Goal: Task Accomplishment & Management: Manage account settings

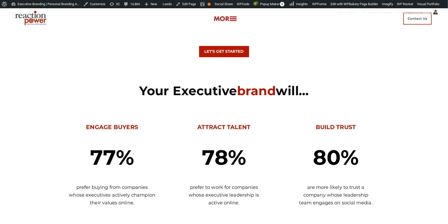
scroll to position [563, 0]
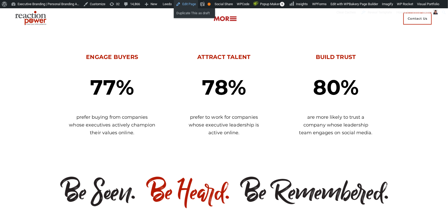
click at [187, 5] on link "Edit Page" at bounding box center [186, 4] width 24 height 8
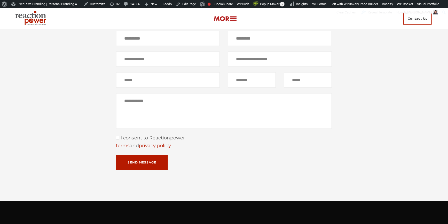
scroll to position [3308, 0]
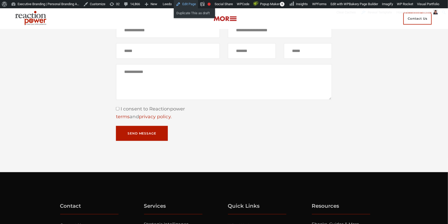
click at [195, 4] on link "Edit Page" at bounding box center [186, 4] width 24 height 8
